Goal: Task Accomplishment & Management: Use online tool/utility

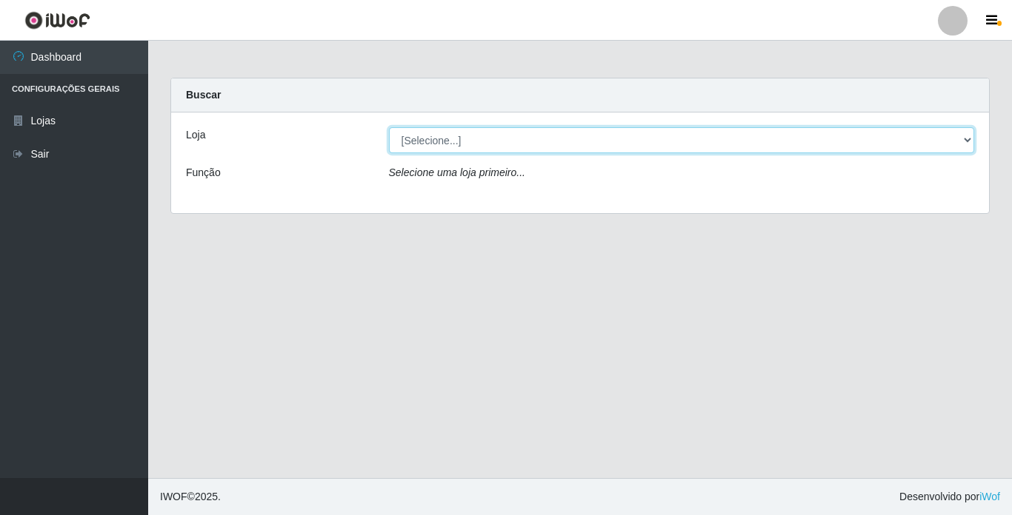
click at [658, 136] on select "[Selecione...] Bemais Supermercados - [GEOGRAPHIC_DATA]" at bounding box center [682, 140] width 586 height 26
select select "250"
click at [389, 127] on select "[Selecione...] Bemais Supermercados - [GEOGRAPHIC_DATA]" at bounding box center [682, 140] width 586 height 26
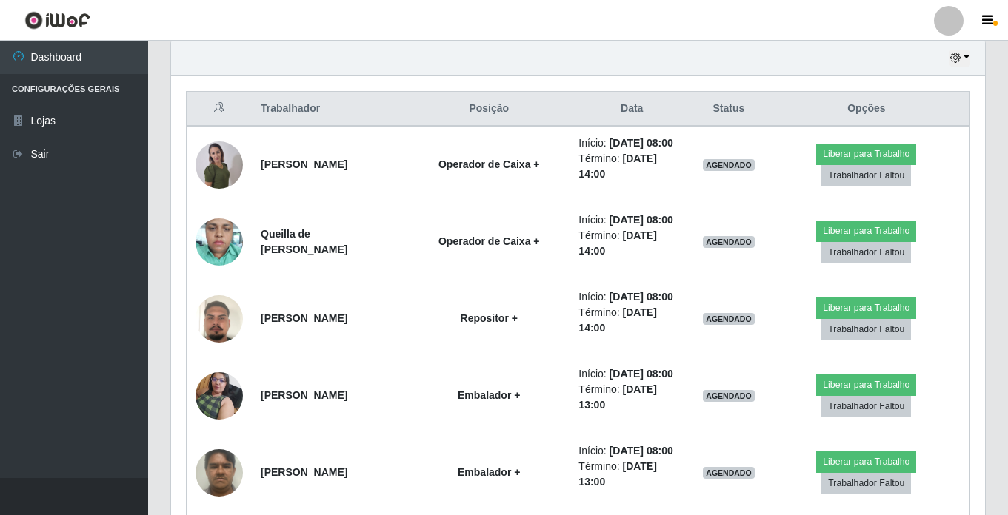
scroll to position [523, 0]
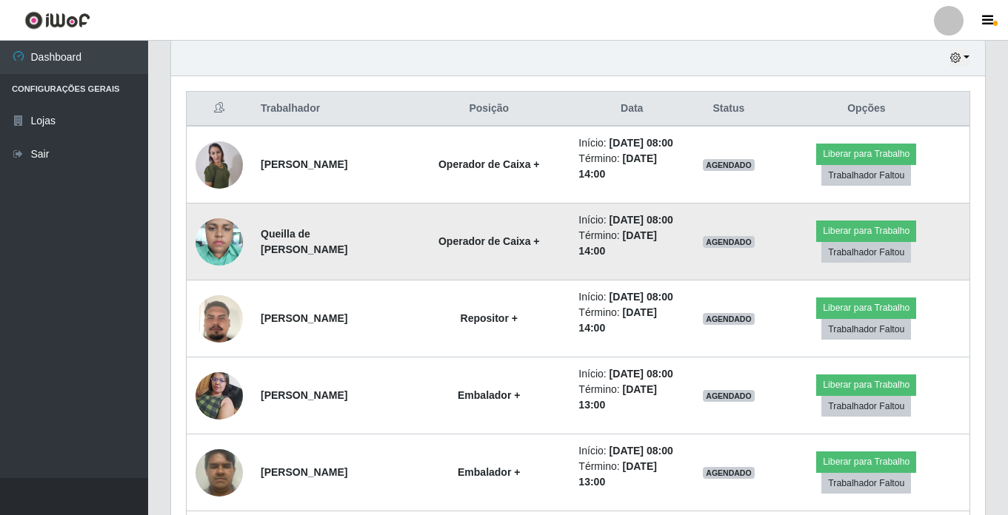
click at [210, 251] on img at bounding box center [218, 241] width 47 height 63
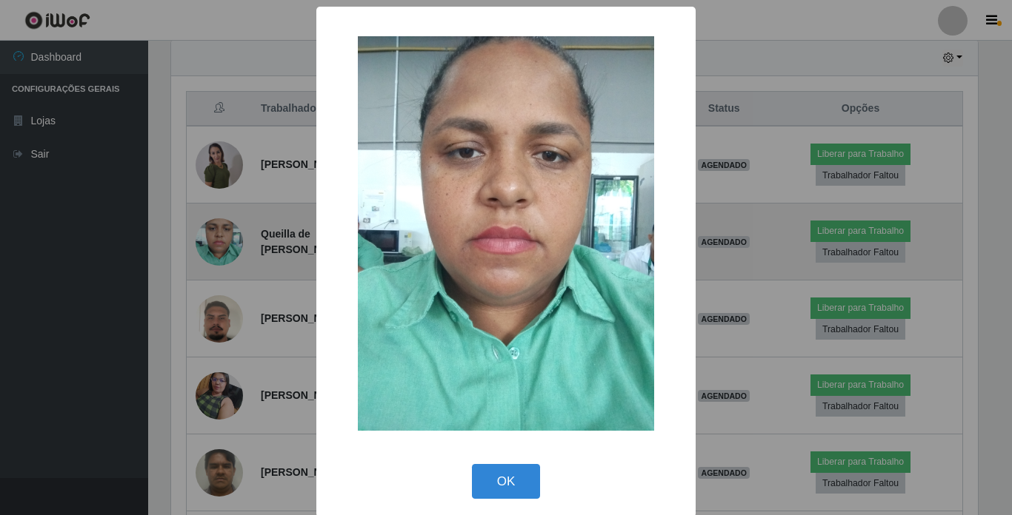
click at [210, 251] on div "× OK Cancel" at bounding box center [506, 257] width 1012 height 515
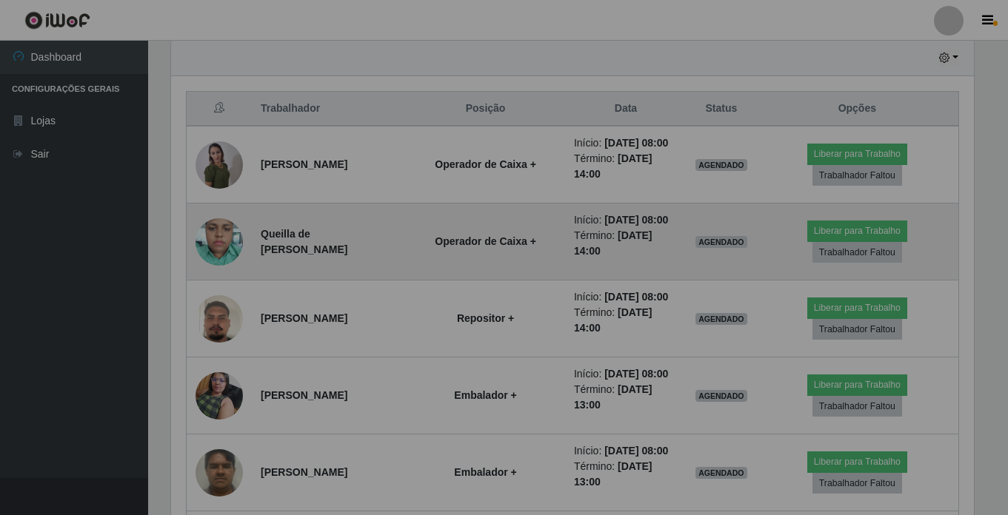
scroll to position [307, 814]
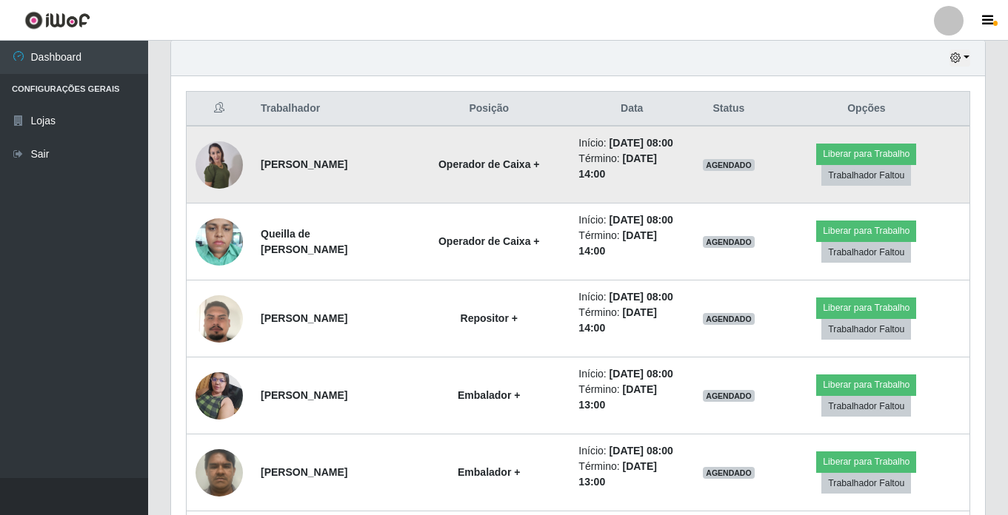
click at [221, 181] on img at bounding box center [218, 165] width 47 height 49
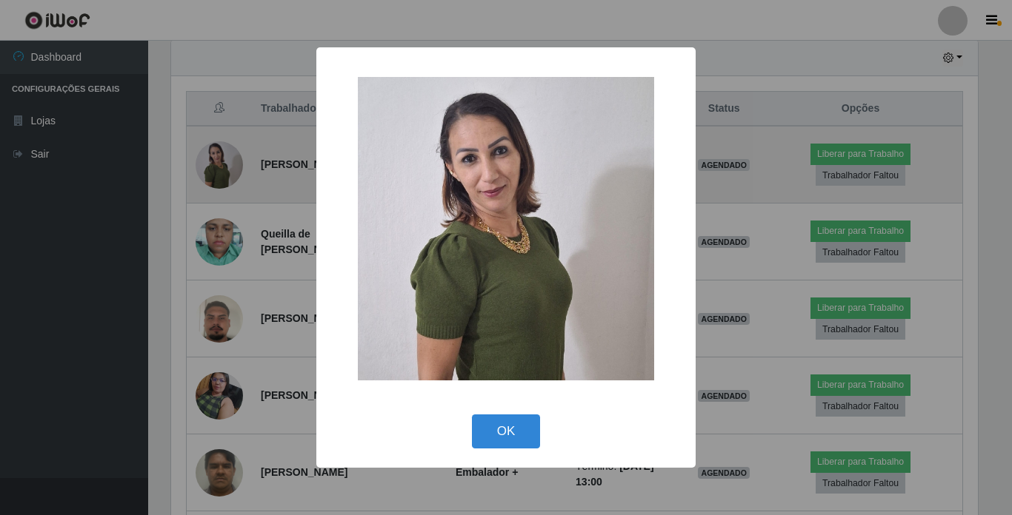
click at [221, 181] on div "× OK Cancel" at bounding box center [506, 257] width 1012 height 515
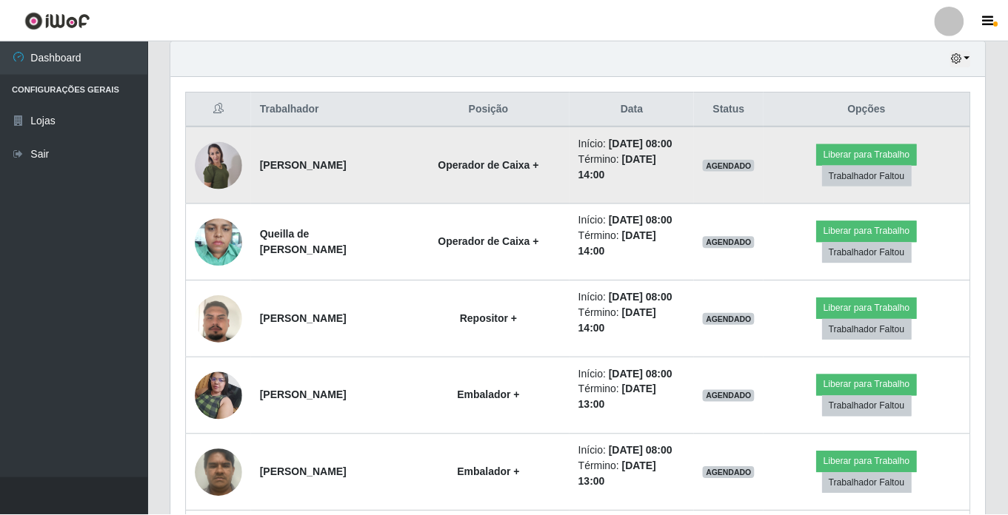
scroll to position [307, 814]
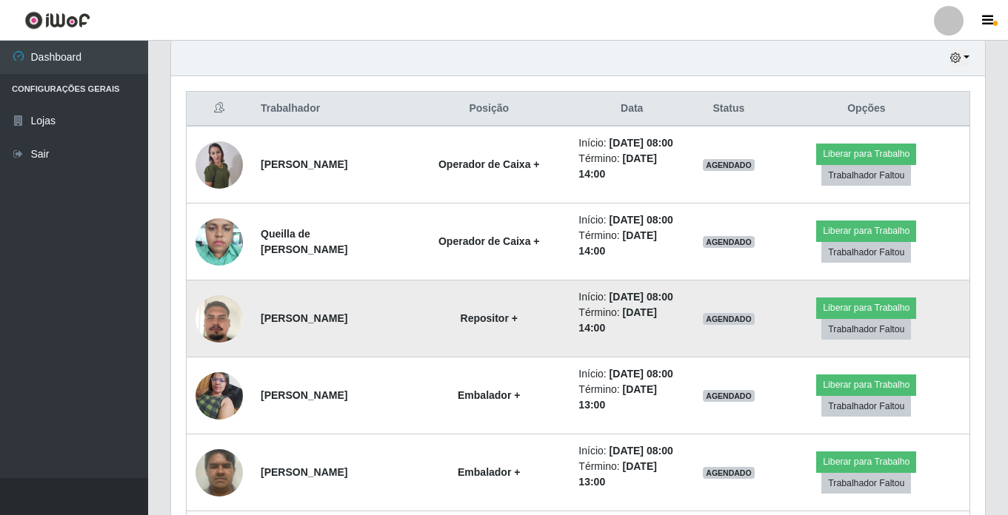
click at [230, 361] on img at bounding box center [218, 319] width 47 height 84
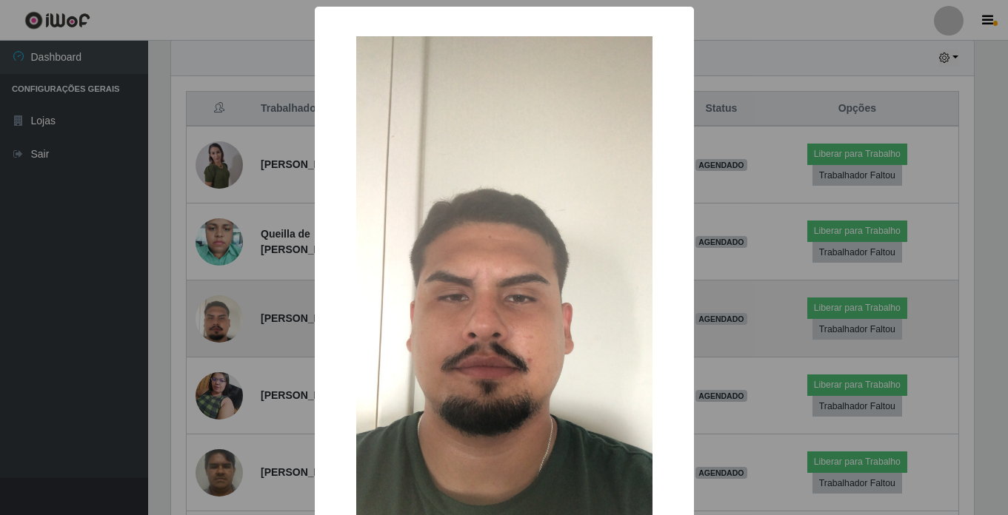
scroll to position [307, 806]
click at [230, 364] on div "× OK Cancel" at bounding box center [506, 257] width 1012 height 515
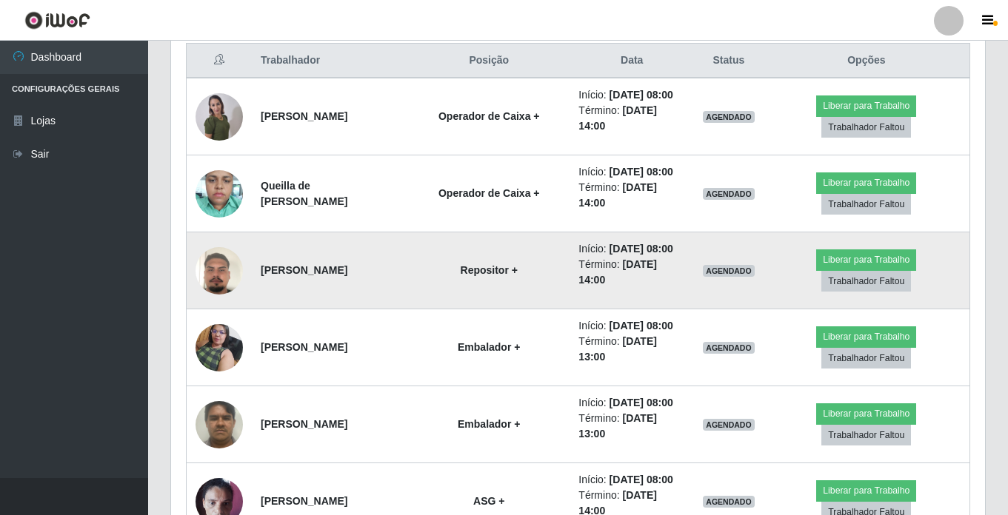
scroll to position [597, 0]
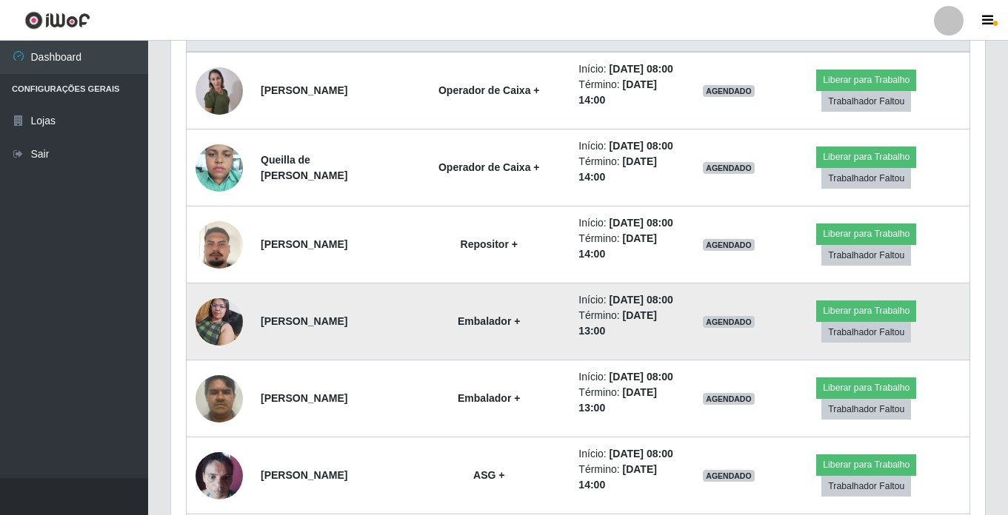
click at [227, 353] on img at bounding box center [218, 321] width 47 height 63
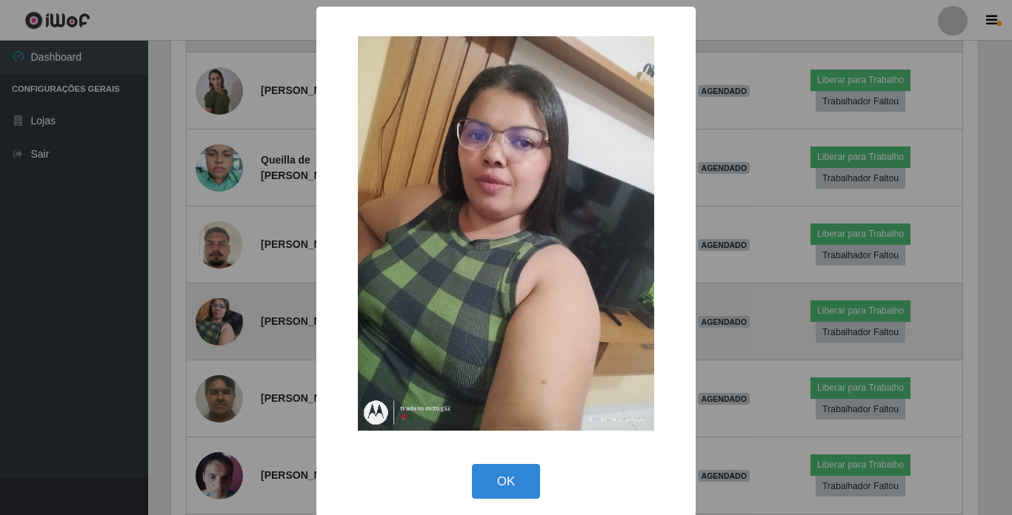
click at [227, 373] on div "× OK Cancel" at bounding box center [506, 257] width 1012 height 515
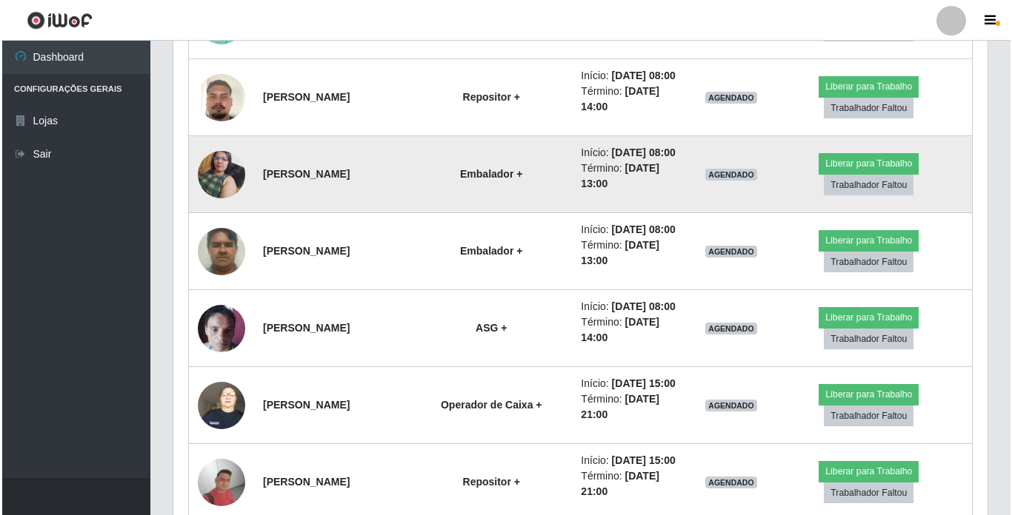
scroll to position [745, 0]
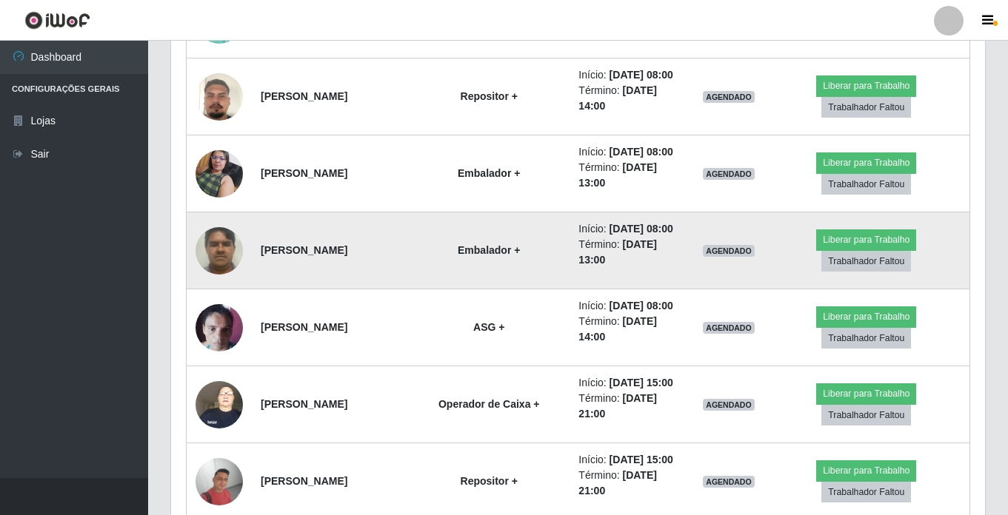
click at [215, 282] on img at bounding box center [218, 250] width 47 height 63
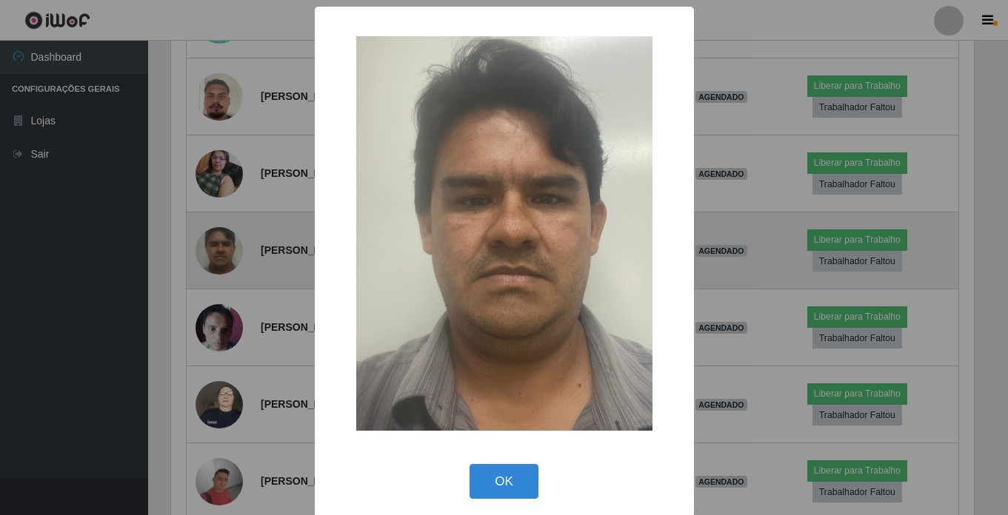
scroll to position [307, 806]
click at [215, 331] on div "× OK Cancel" at bounding box center [506, 257] width 1012 height 515
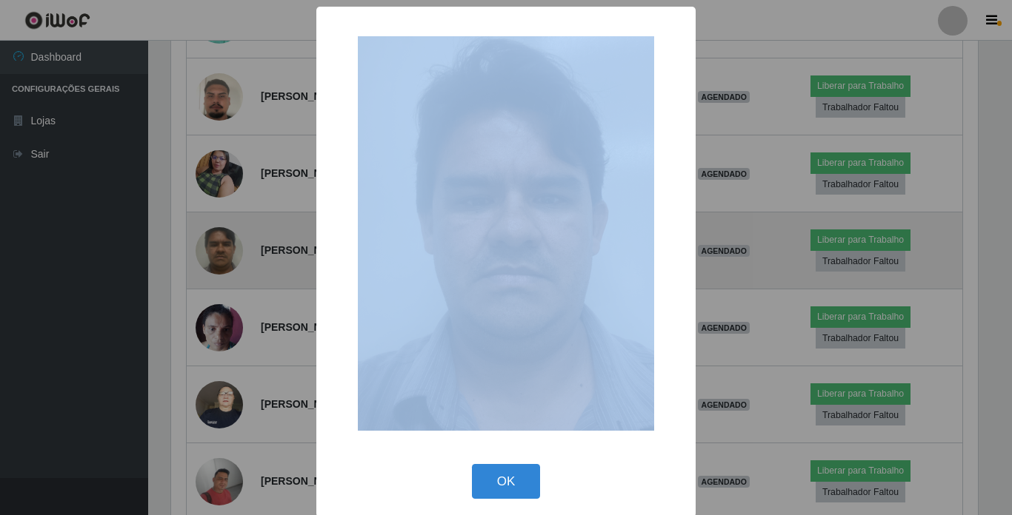
click at [215, 331] on div "× OK Cancel" at bounding box center [506, 257] width 1012 height 515
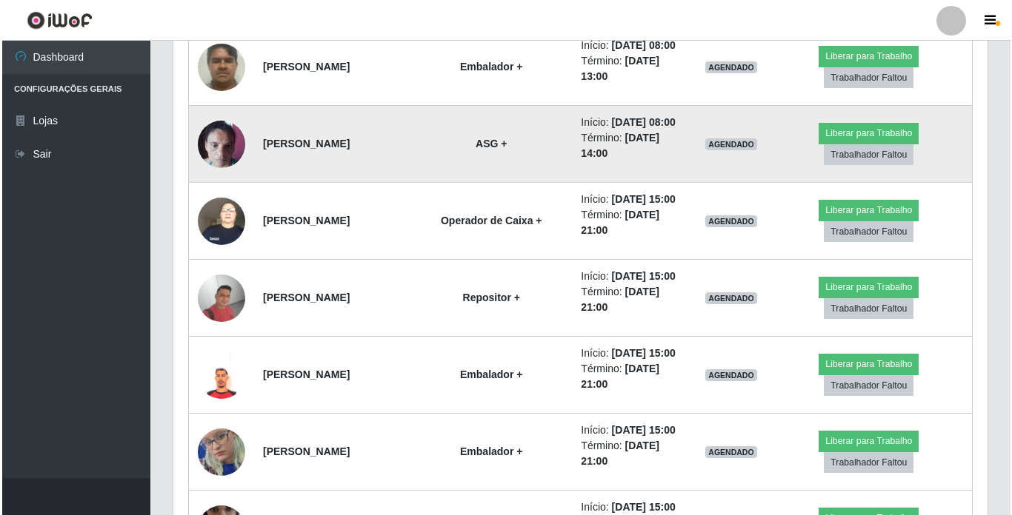
scroll to position [967, 0]
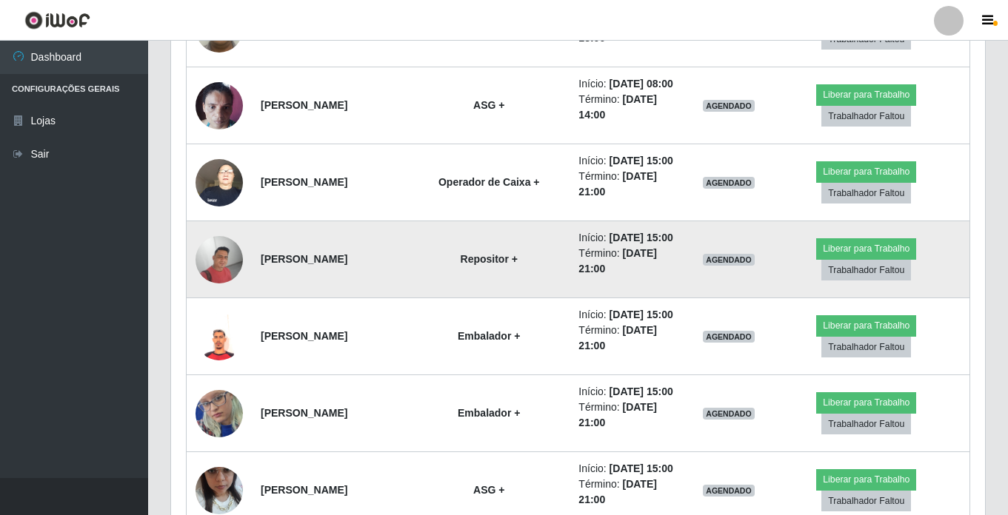
click at [215, 284] on img at bounding box center [218, 259] width 47 height 47
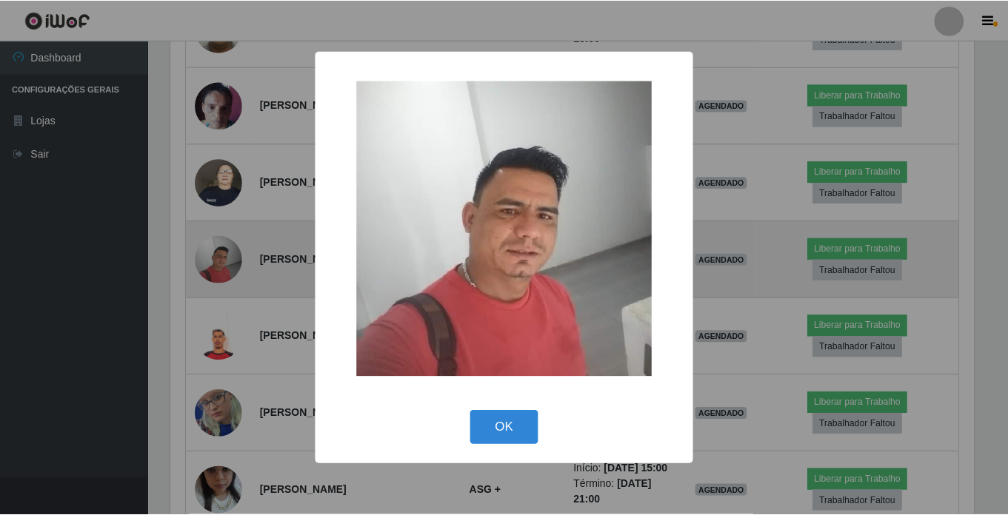
scroll to position [307, 806]
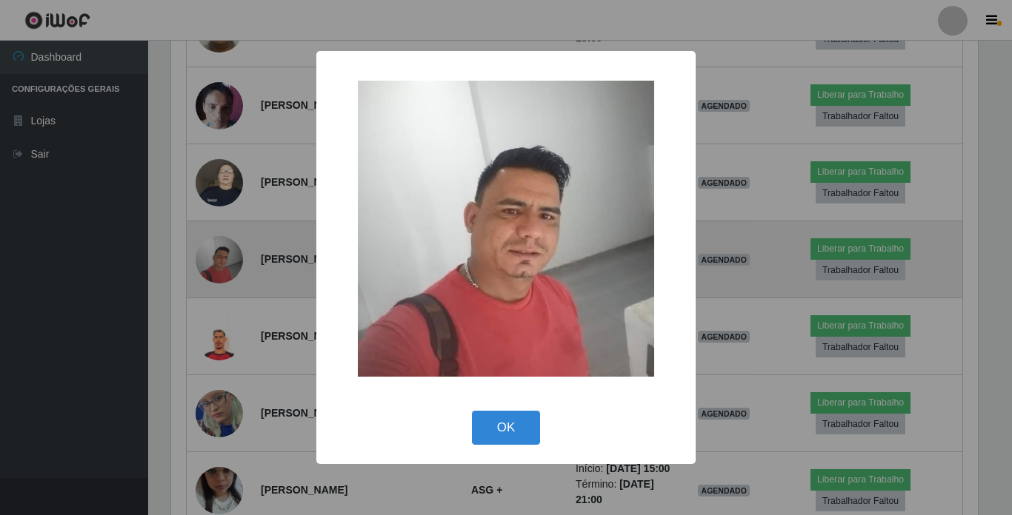
click at [215, 390] on div "× OK Cancel" at bounding box center [506, 257] width 1012 height 515
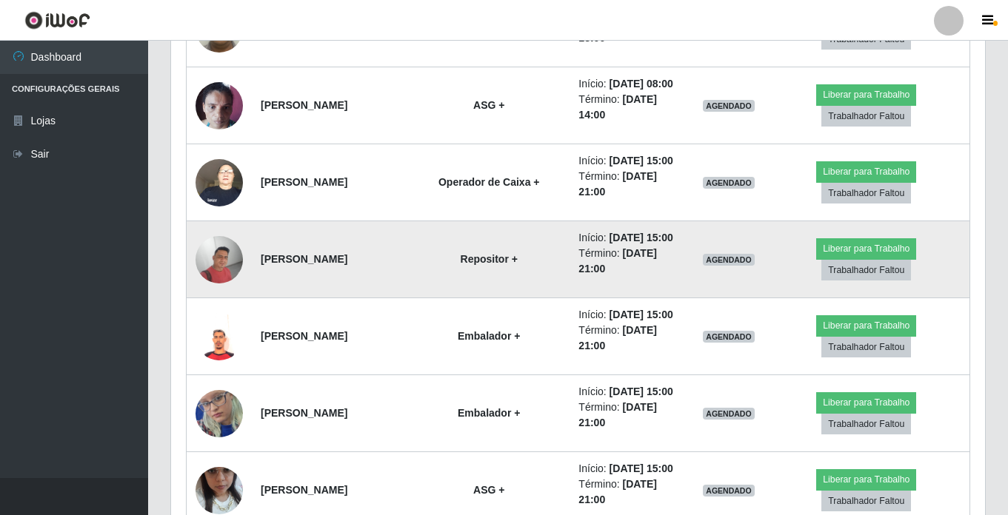
scroll to position [0, 0]
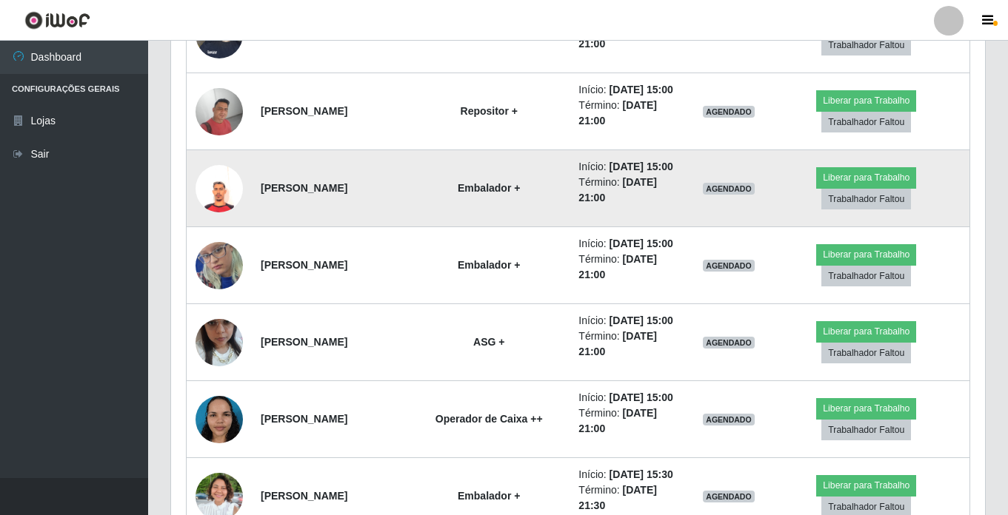
click at [224, 213] on img at bounding box center [218, 188] width 47 height 47
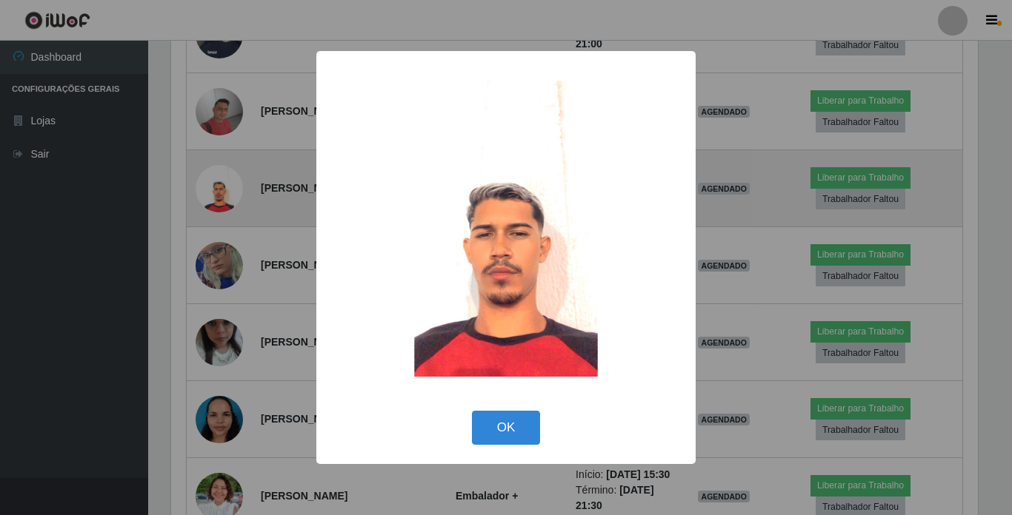
click at [224, 335] on div "× OK Cancel" at bounding box center [506, 257] width 1012 height 515
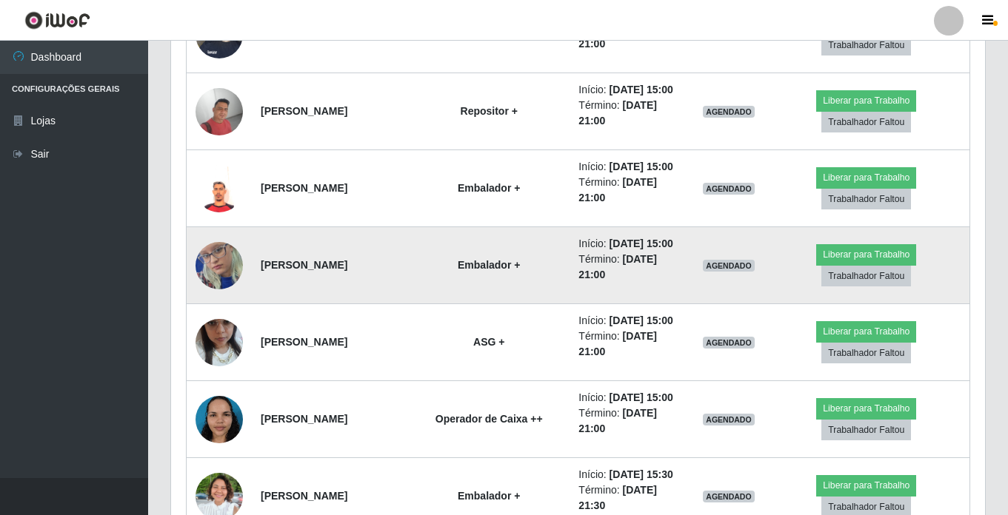
click at [210, 316] on img at bounding box center [218, 265] width 47 height 102
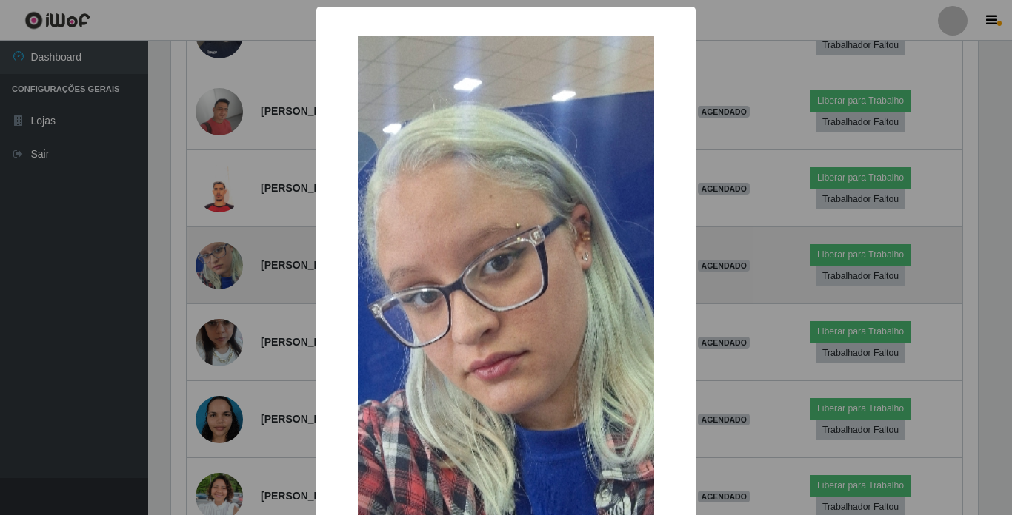
click at [210, 415] on div "× OK Cancel" at bounding box center [506, 257] width 1012 height 515
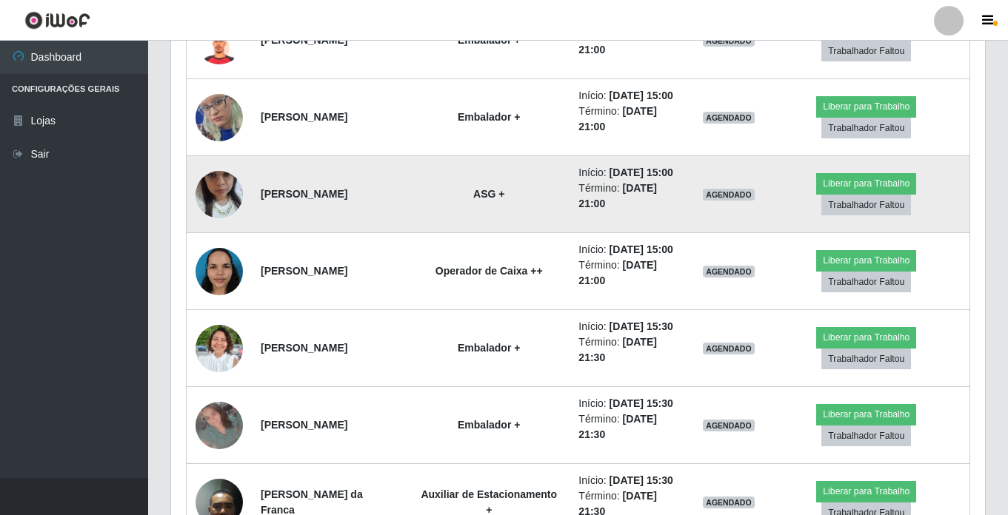
click at [225, 237] on img at bounding box center [218, 195] width 47 height 84
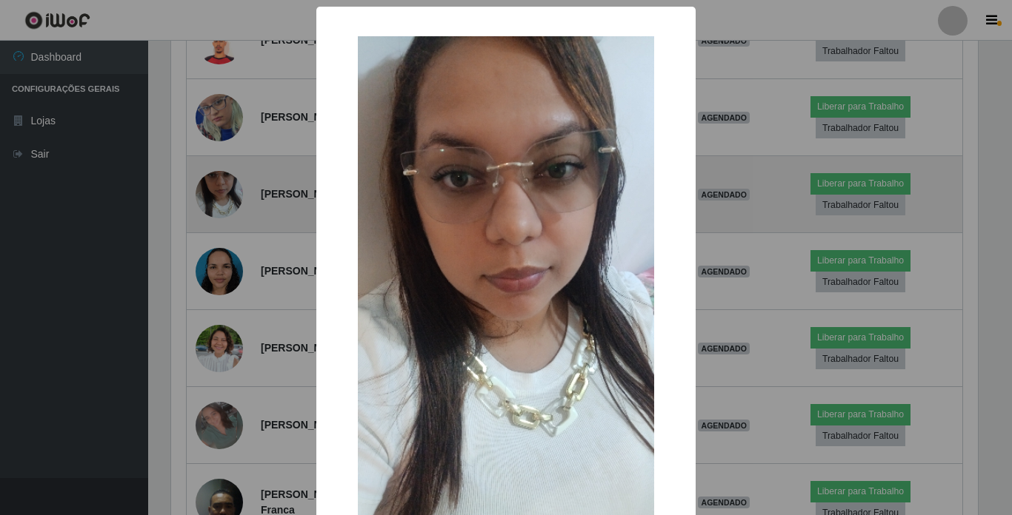
click at [225, 352] on div "× OK Cancel" at bounding box center [506, 257] width 1012 height 515
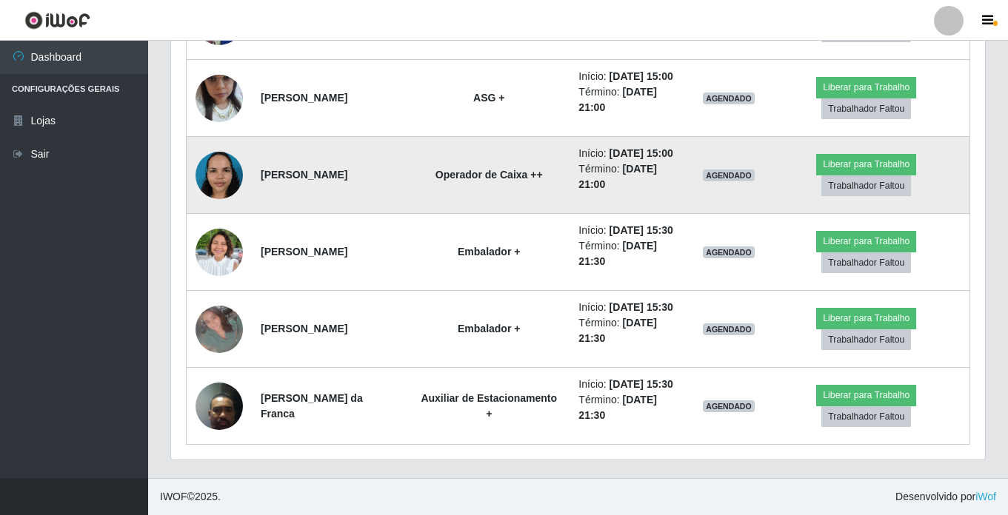
click at [218, 207] on img at bounding box center [218, 175] width 47 height 63
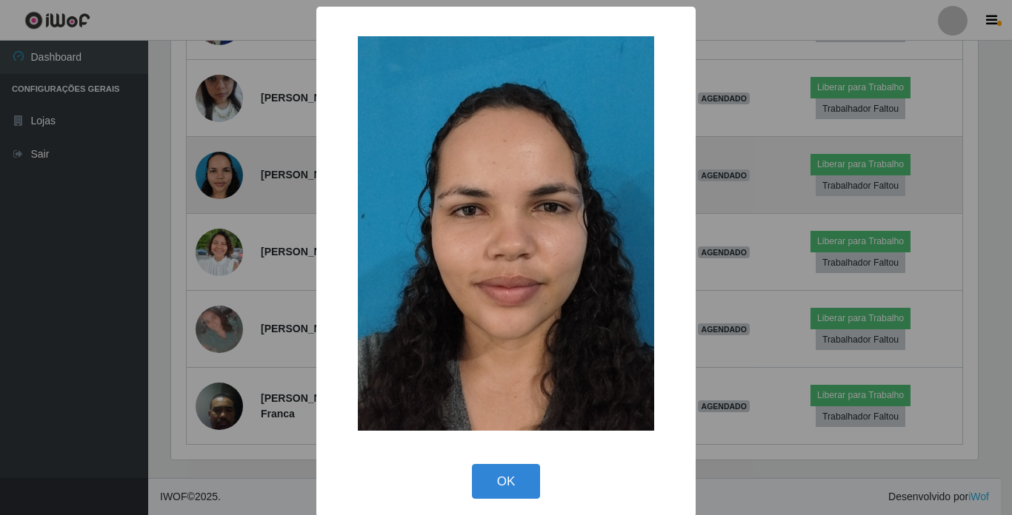
click at [218, 244] on div "× OK Cancel" at bounding box center [506, 257] width 1012 height 515
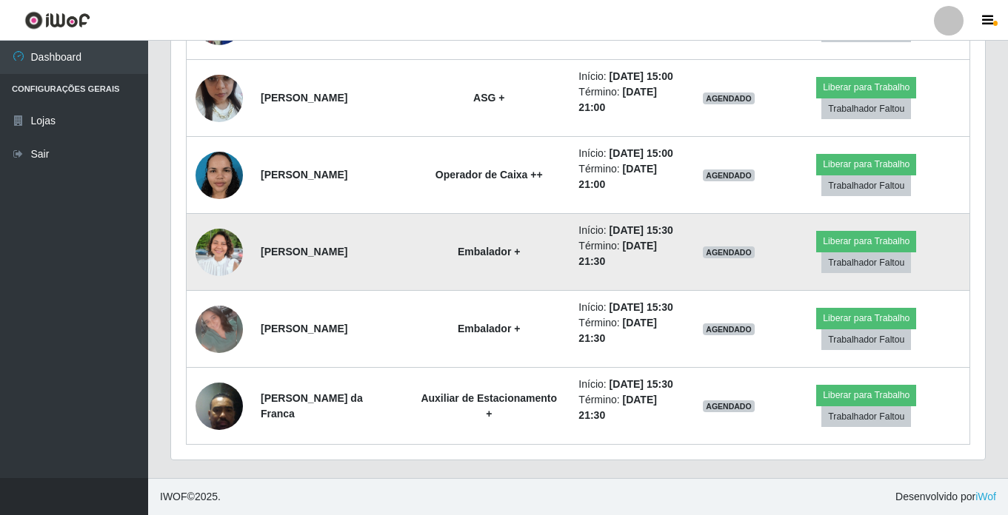
click at [224, 284] on img at bounding box center [218, 252] width 47 height 64
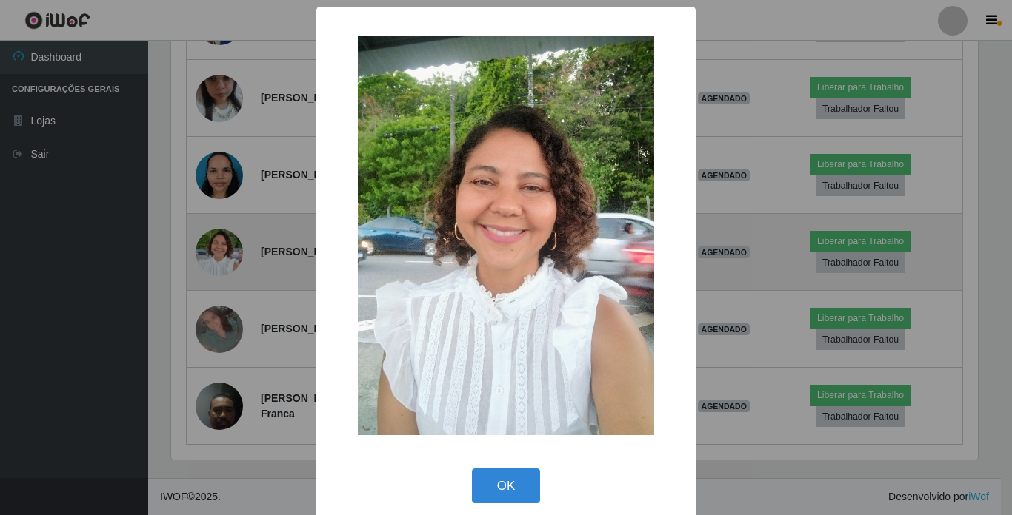
click at [224, 313] on div "× OK Cancel" at bounding box center [506, 257] width 1012 height 515
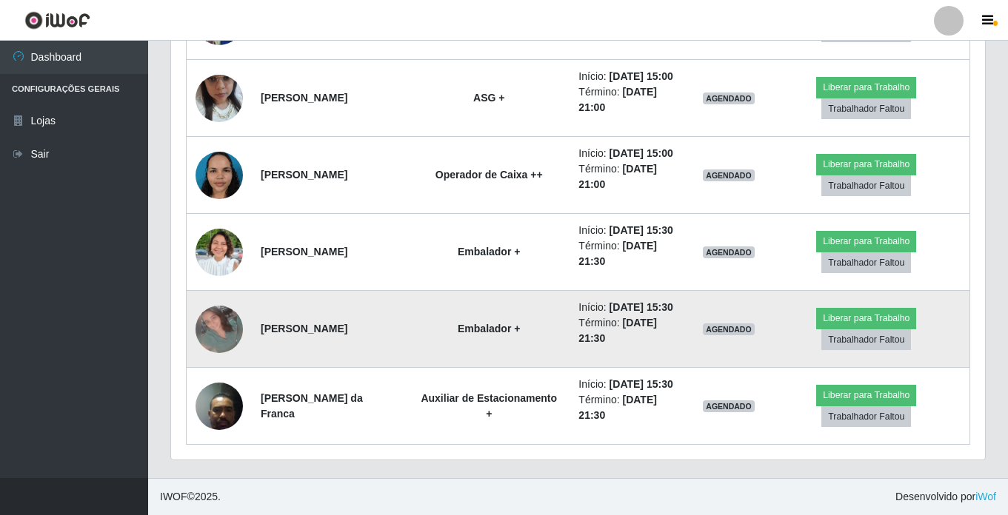
click at [213, 353] on img at bounding box center [218, 329] width 47 height 47
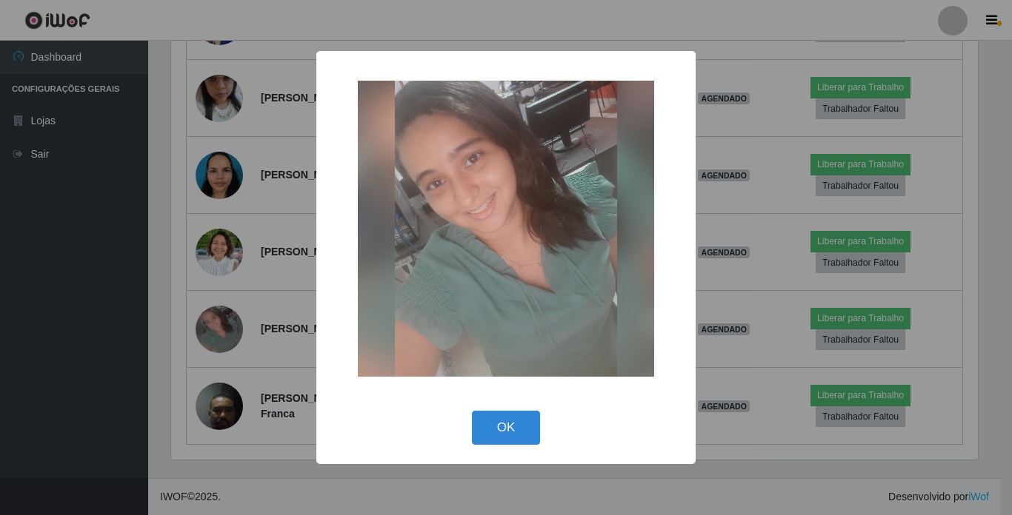
click at [216, 404] on div "× OK Cancel" at bounding box center [506, 257] width 1012 height 515
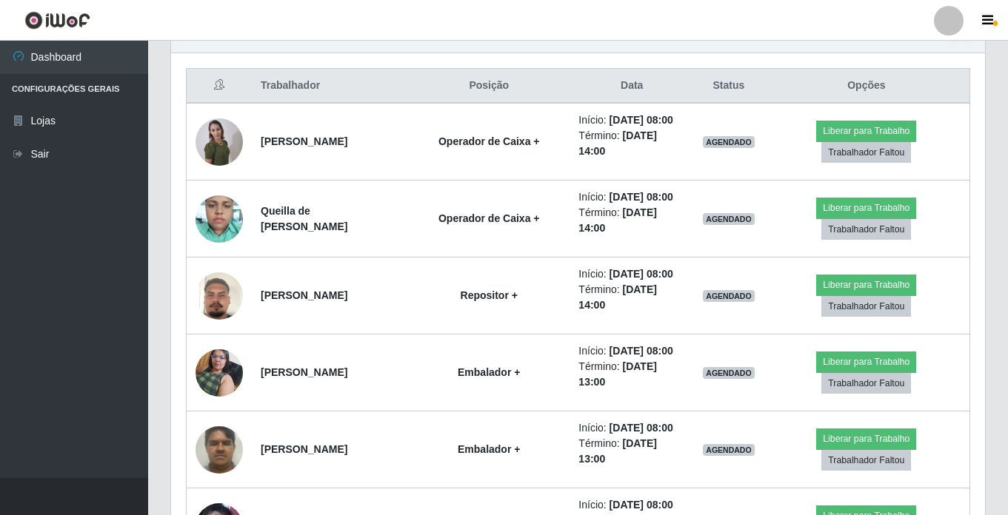
scroll to position [556, 0]
